Goal: Transaction & Acquisition: Book appointment/travel/reservation

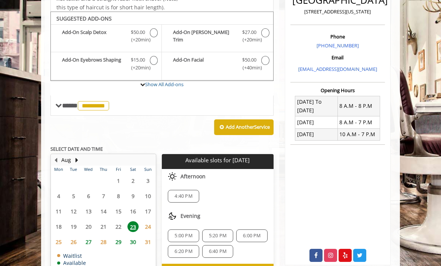
scroll to position [181, 0]
click at [120, 240] on span "29" at bounding box center [118, 242] width 11 height 11
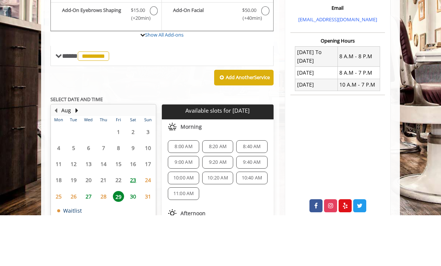
scroll to position [192, 0]
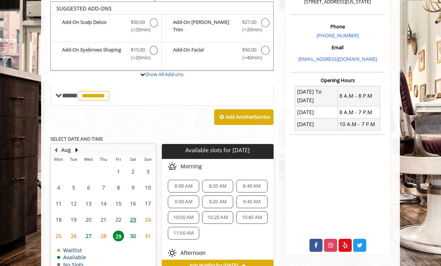
click at [135, 233] on span "30" at bounding box center [132, 236] width 11 height 11
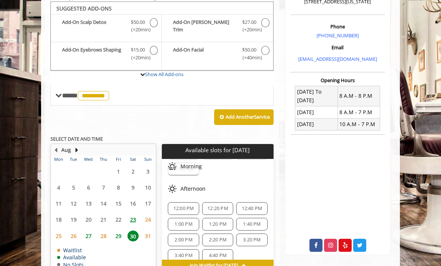
scroll to position [64, 0]
click at [77, 148] on button "Next Month" at bounding box center [77, 150] width 6 height 8
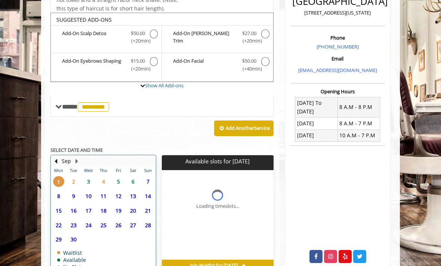
scroll to position [0, 0]
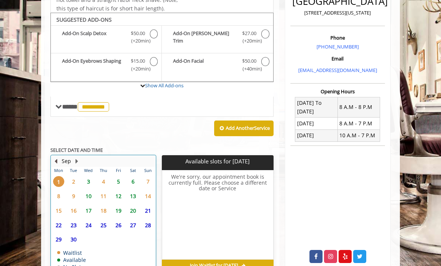
click at [58, 157] on button "Previous Month" at bounding box center [56, 161] width 6 height 8
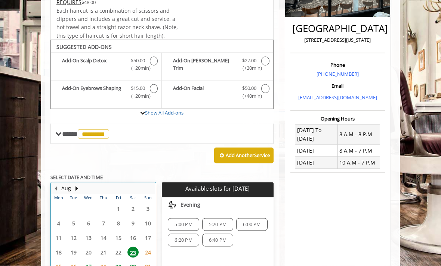
scroll to position [180, 0]
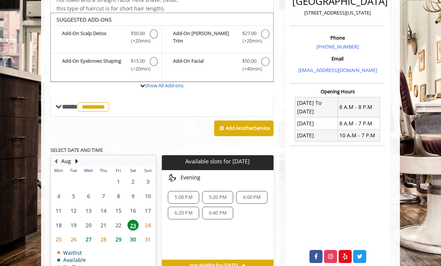
click at [136, 220] on span "23" at bounding box center [132, 225] width 11 height 11
click at [136, 236] on span "30" at bounding box center [132, 239] width 11 height 11
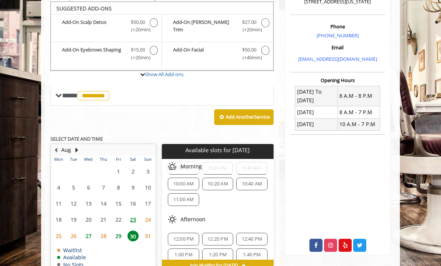
scroll to position [54, 0]
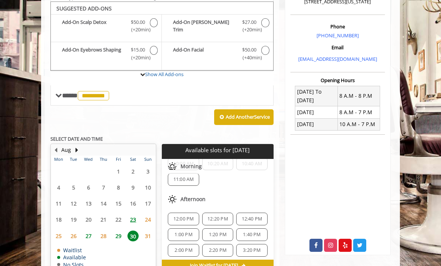
click at [186, 216] on span "12:00 PM" at bounding box center [183, 219] width 21 height 6
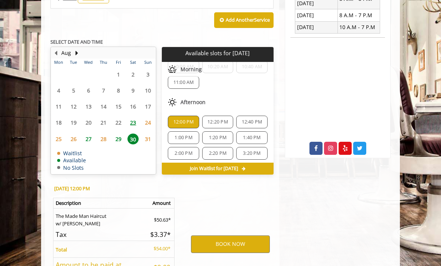
scroll to position [328, 0]
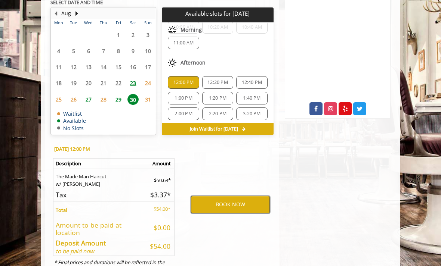
click at [237, 200] on button "BOOK NOW" at bounding box center [230, 204] width 79 height 17
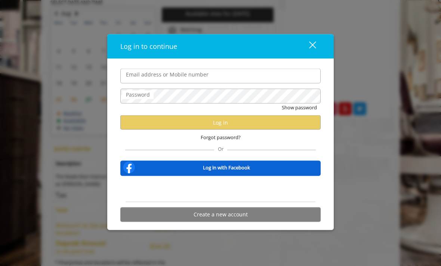
click at [235, 197] on div "Sign in with Google. Opens in new tab" at bounding box center [220, 189] width 69 height 16
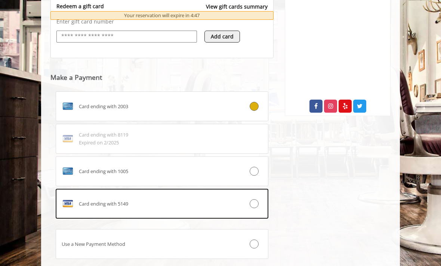
scroll to position [357, 0]
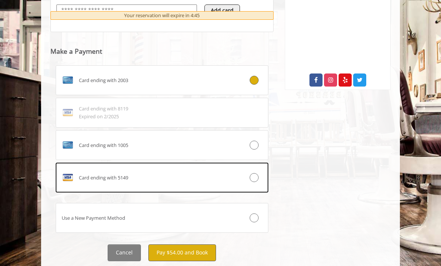
click at [193, 256] on button "Pay $54.00 and Book" at bounding box center [182, 253] width 68 height 17
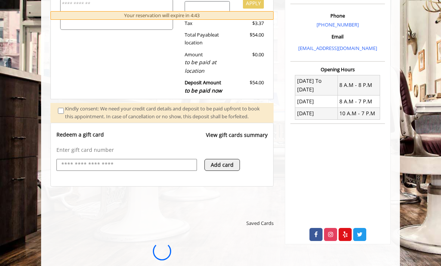
scroll to position [0, 0]
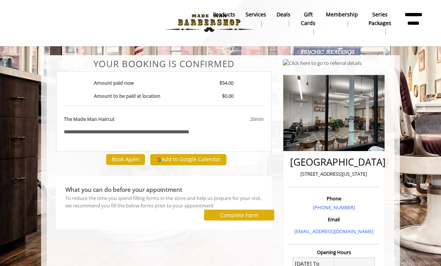
click at [204, 162] on button "Add to Google Calendar" at bounding box center [188, 159] width 76 height 11
